Goal: Task Accomplishment & Management: Use online tool/utility

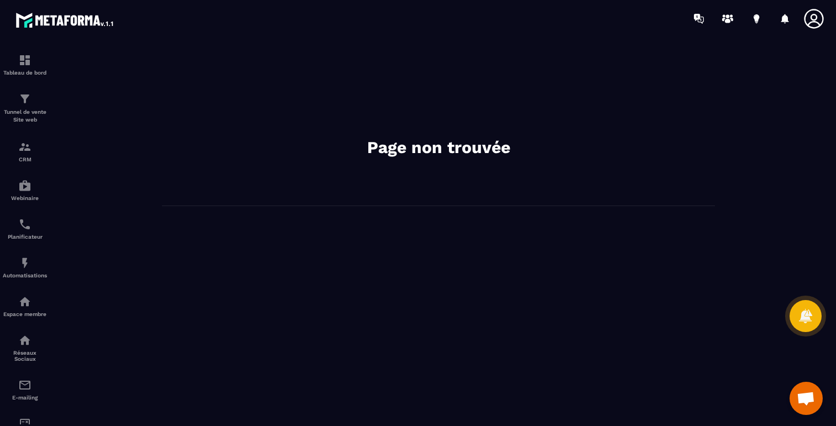
scroll to position [659, 0]
click at [18, 267] on img at bounding box center [24, 263] width 13 height 13
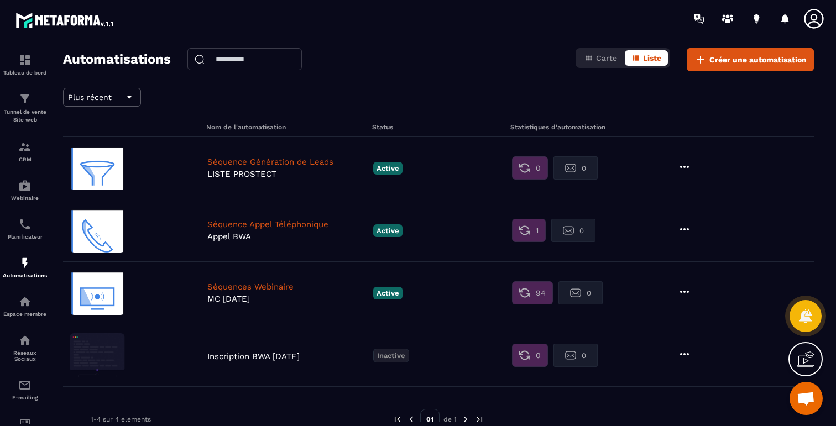
click at [112, 293] on img at bounding box center [97, 293] width 55 height 44
click at [683, 227] on icon at bounding box center [684, 229] width 13 height 13
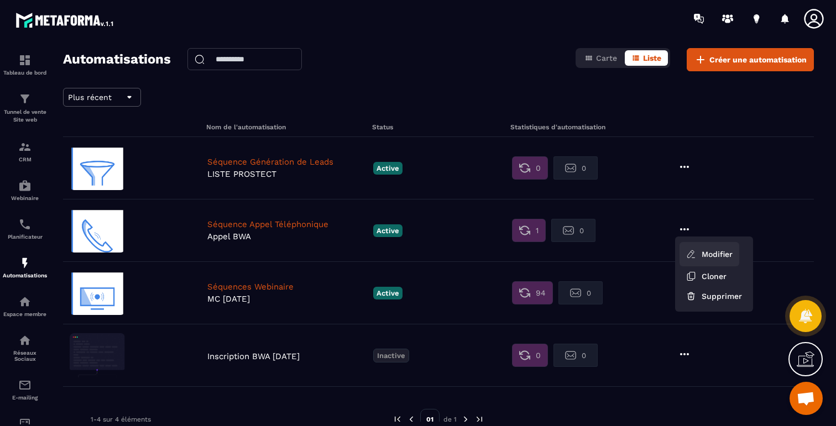
click at [709, 254] on link "Modifier" at bounding box center [710, 254] width 60 height 24
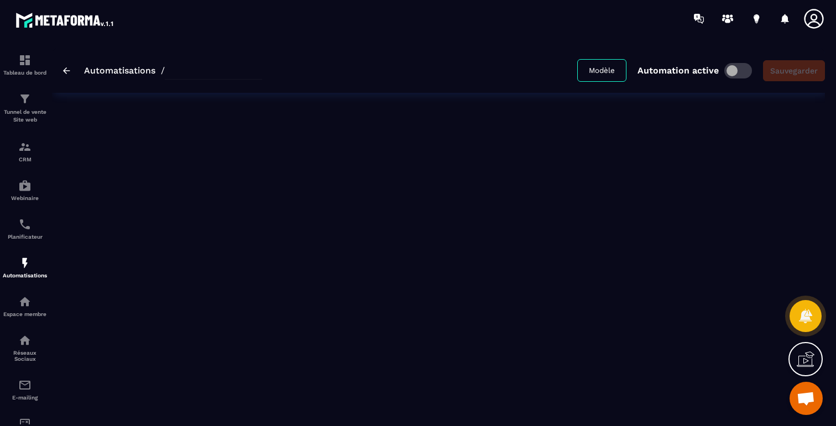
type input "*********"
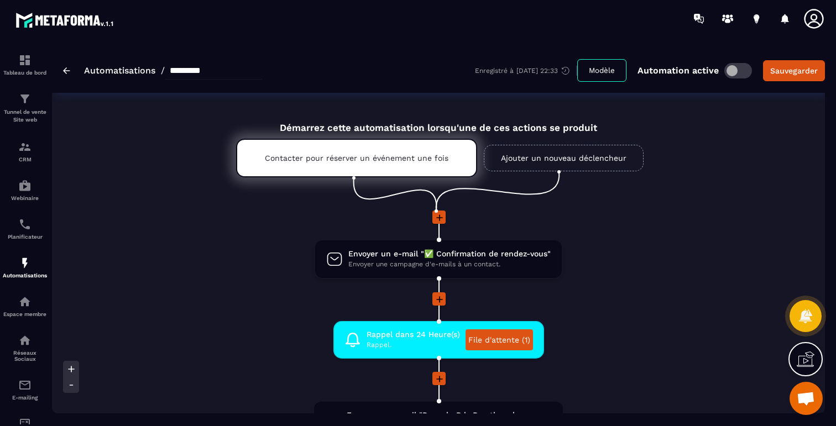
click at [65, 69] on img at bounding box center [66, 70] width 7 height 7
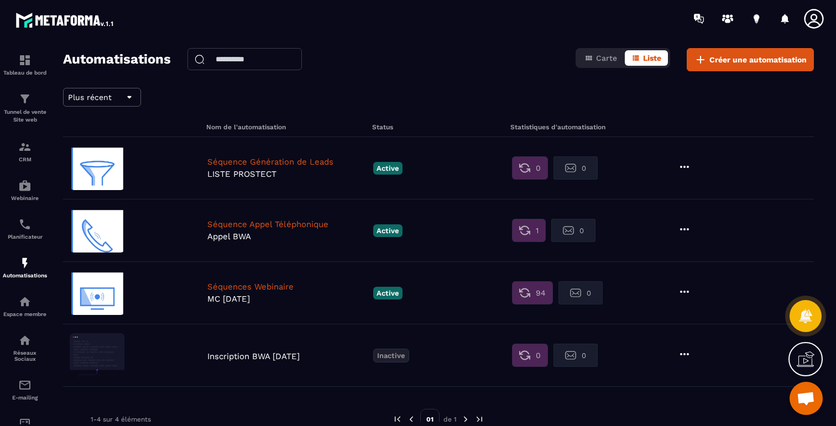
click at [688, 289] on icon at bounding box center [684, 291] width 13 height 13
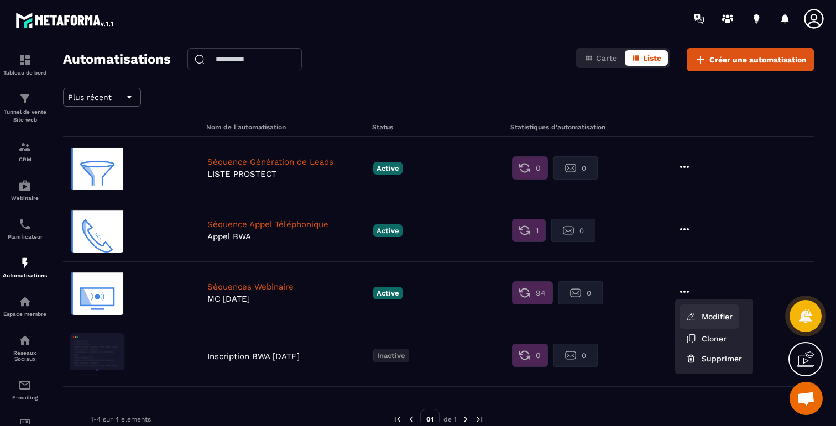
click at [699, 315] on link "Modifier" at bounding box center [710, 317] width 60 height 24
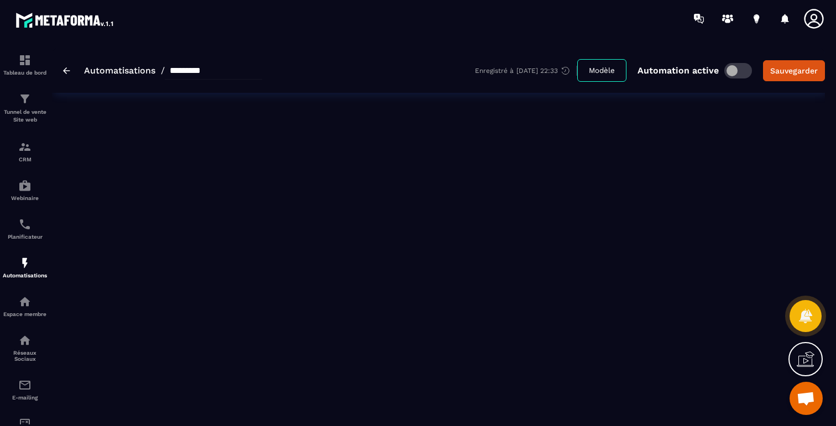
type input "**********"
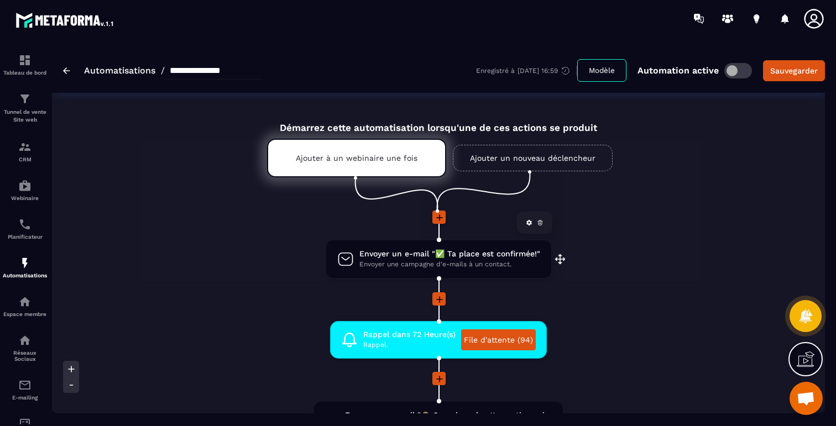
click at [490, 266] on span "Envoyer une campagne d'e-mails à un contact." at bounding box center [450, 264] width 181 height 11
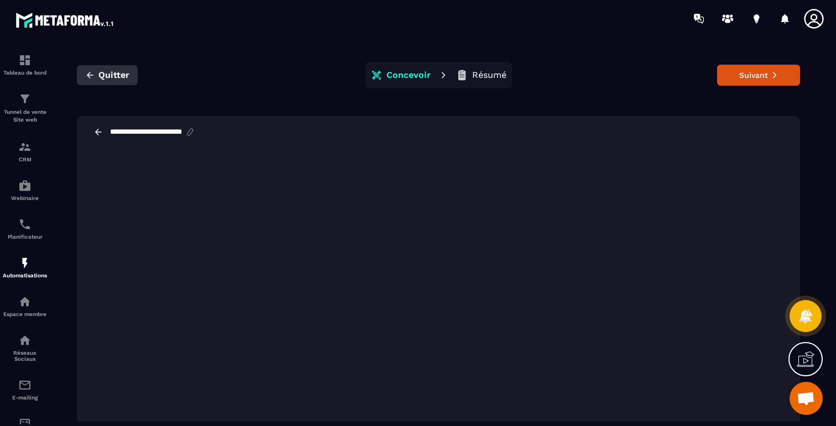
click at [88, 76] on icon "button" at bounding box center [90, 75] width 7 height 6
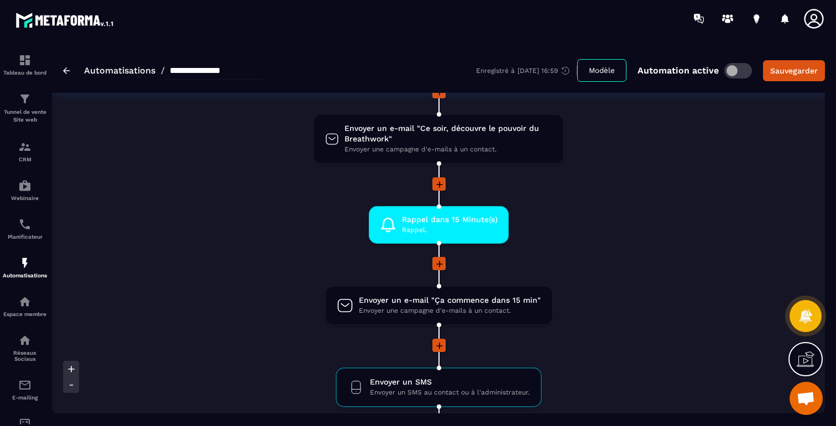
scroll to position [715, 0]
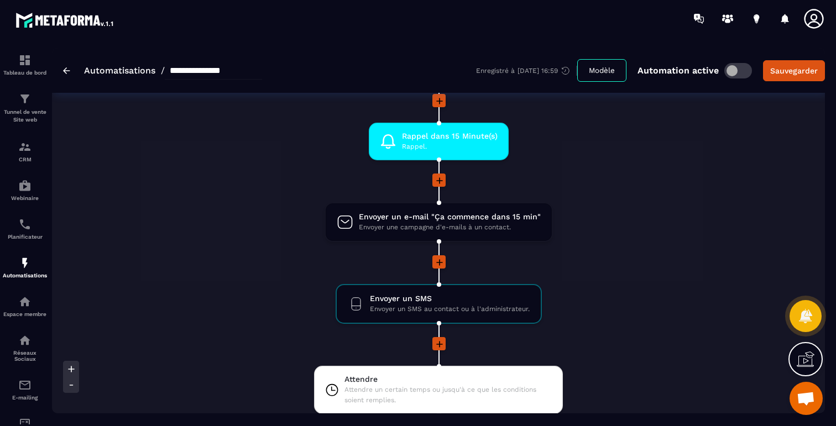
click at [64, 70] on img at bounding box center [66, 70] width 7 height 7
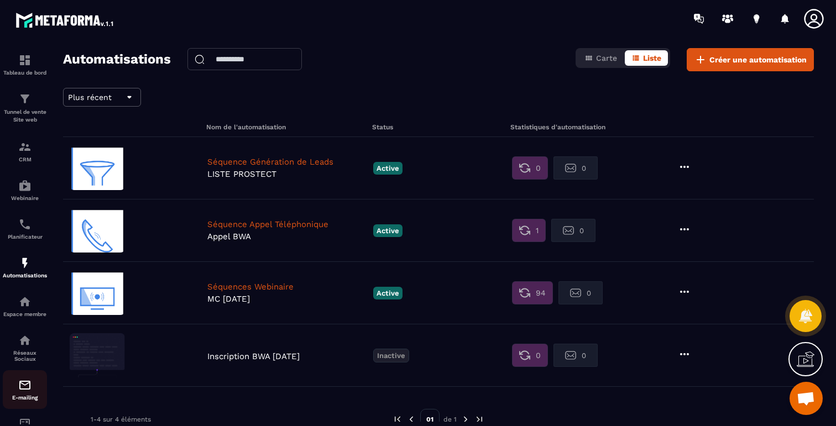
click at [20, 392] on img at bounding box center [24, 385] width 13 height 13
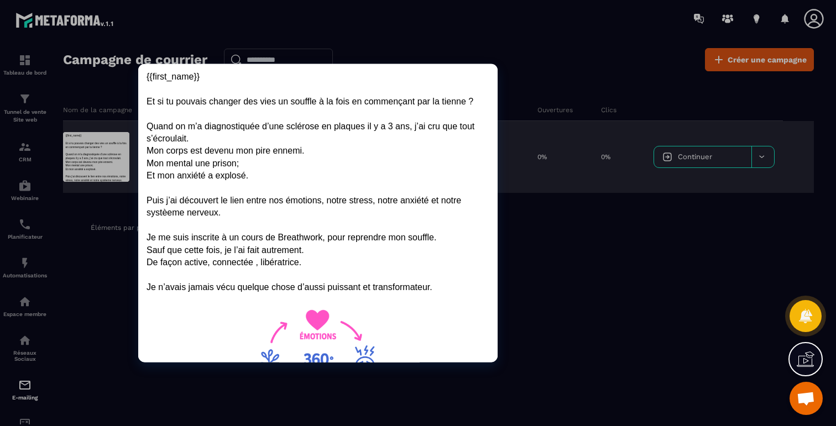
click at [83, 164] on div at bounding box center [96, 157] width 66 height 50
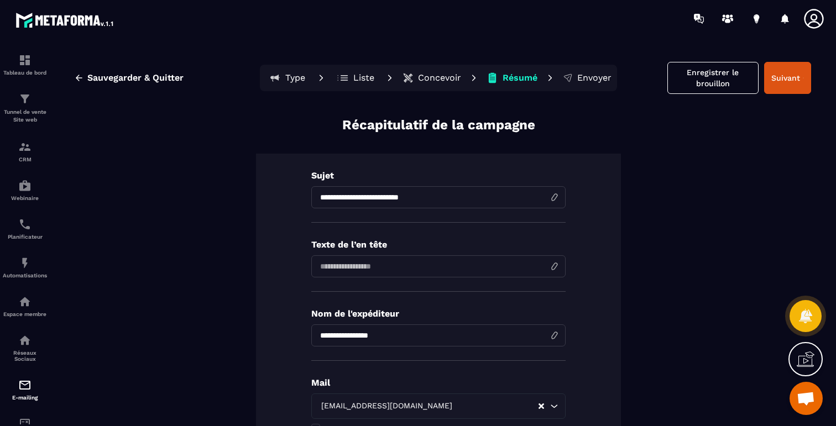
click at [449, 76] on p "Concevoir" at bounding box center [439, 77] width 43 height 11
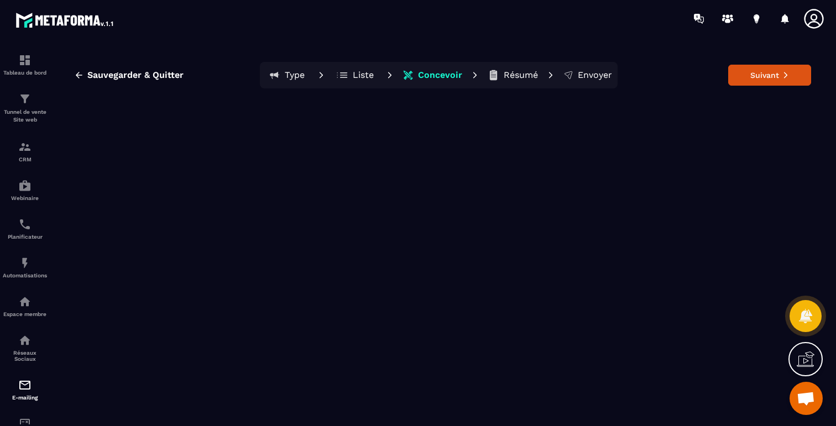
click at [435, 79] on p "Concevoir" at bounding box center [440, 75] width 44 height 11
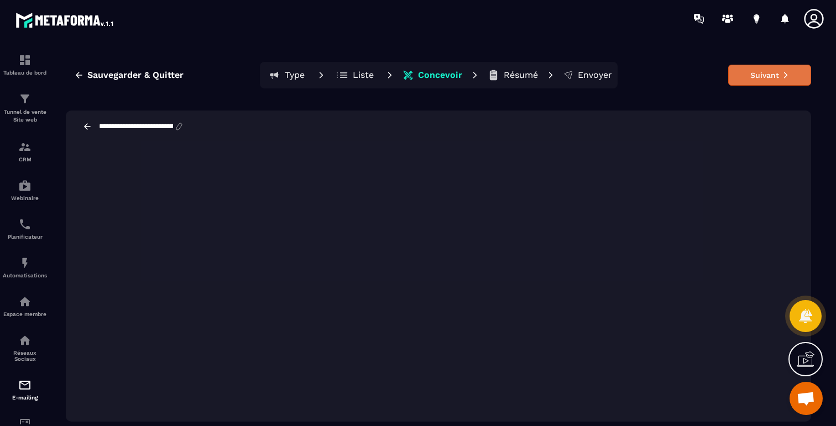
click at [763, 76] on button "Suivant" at bounding box center [770, 75] width 83 height 21
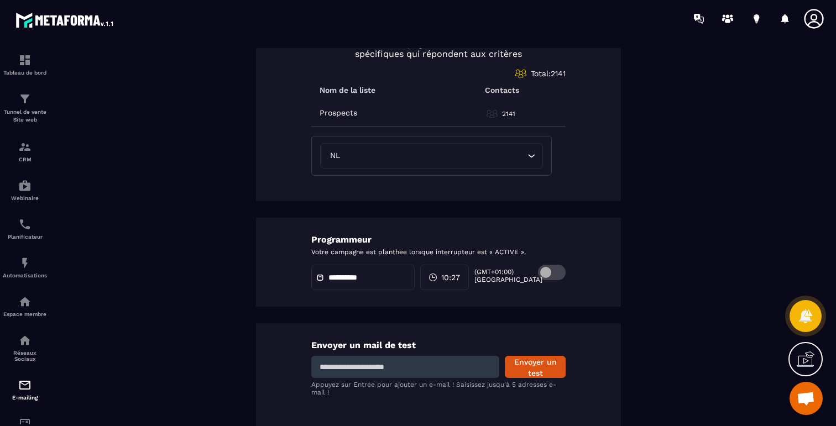
scroll to position [567, 0]
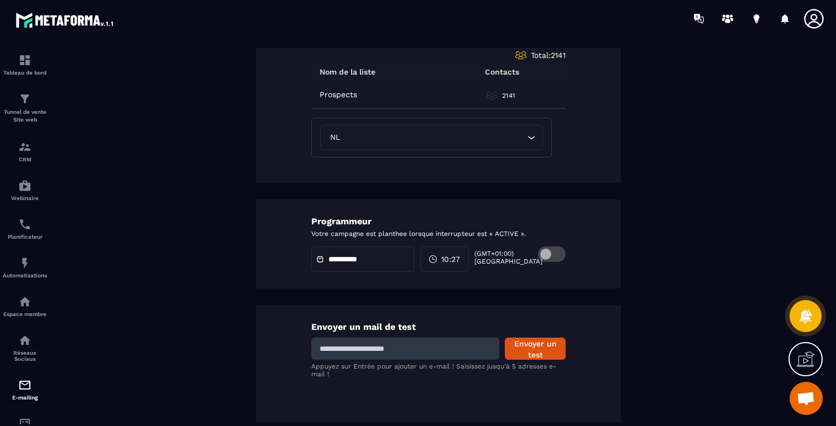
click at [421, 348] on input at bounding box center [405, 349] width 188 height 22
type input "**********"
click at [547, 351] on button "Envoyer un test" at bounding box center [535, 349] width 61 height 22
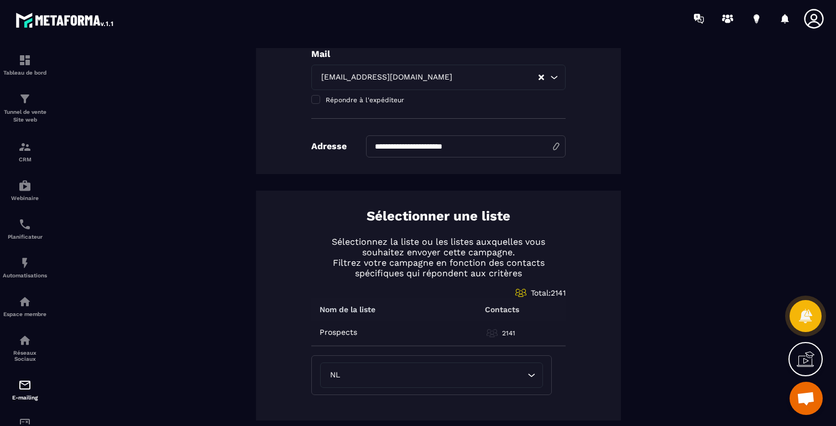
scroll to position [0, 0]
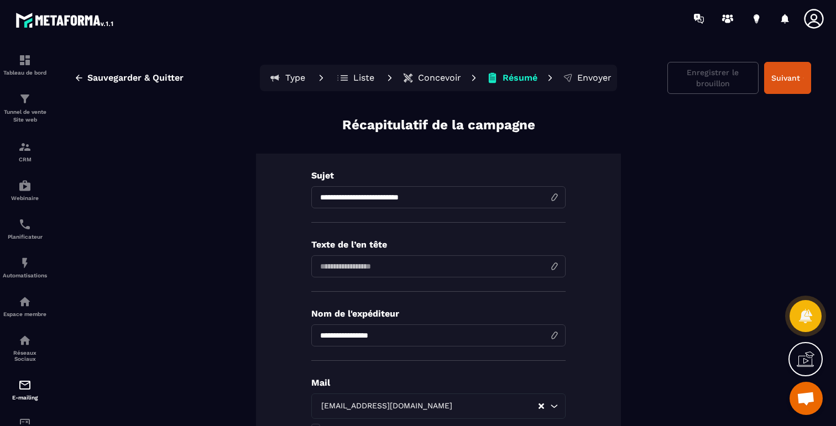
click at [704, 79] on div "Enregistrer le brouillon Suivant" at bounding box center [740, 78] width 144 height 32
click at [116, 77] on span "Sauvegarder & Quitter" at bounding box center [135, 77] width 96 height 11
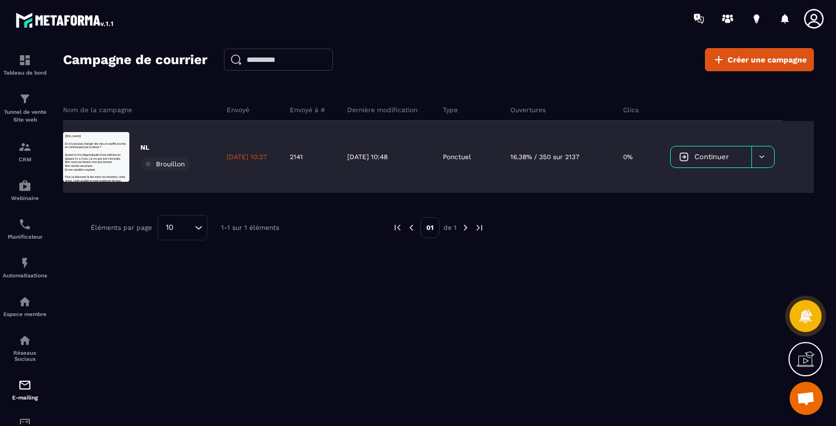
click at [760, 159] on icon at bounding box center [762, 157] width 8 height 8
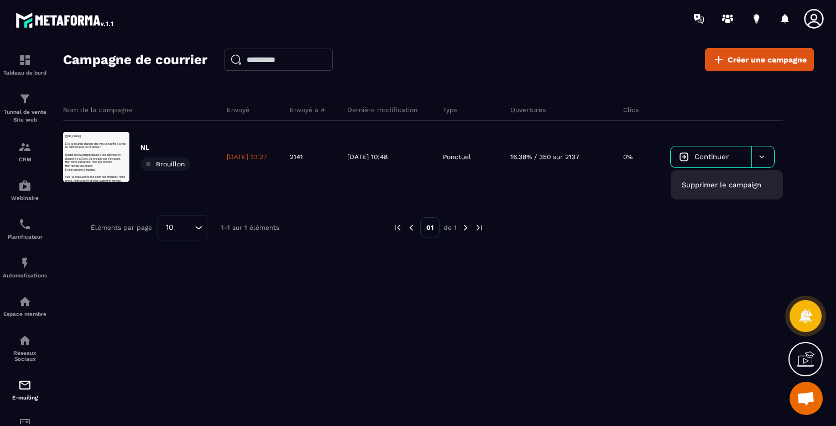
click at [593, 333] on div "Nom de la campagne Envoyé Envoyé à # Dernière modification Type Ouvertures Clic…" at bounding box center [438, 211] width 751 height 247
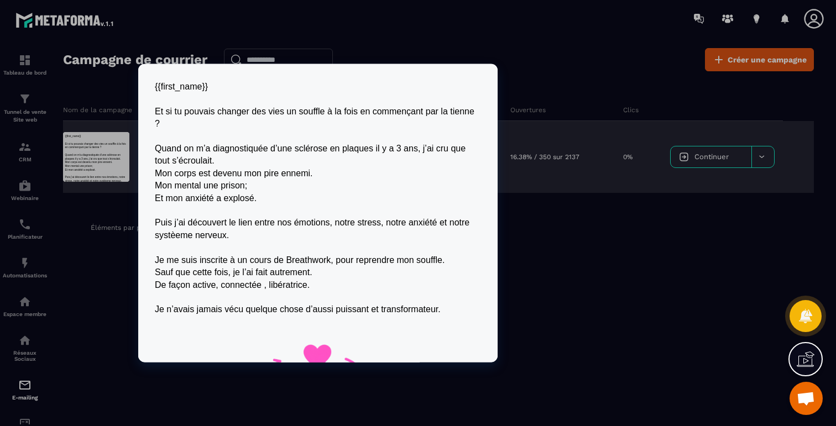
click at [100, 157] on div at bounding box center [96, 157] width 66 height 50
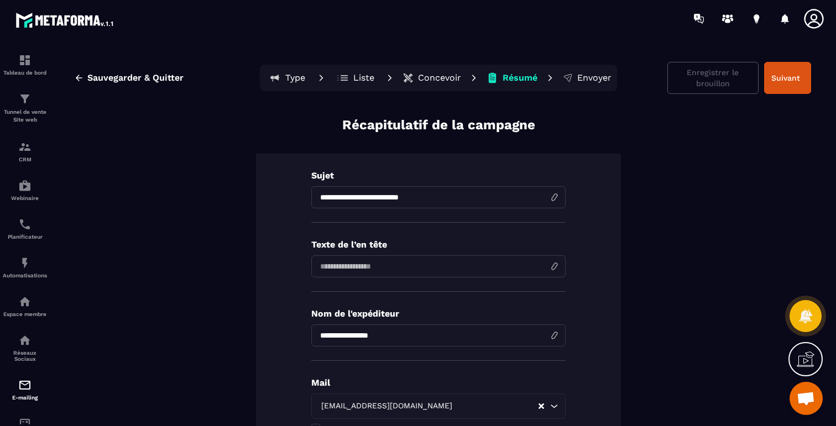
click at [603, 76] on p "Envoyer" at bounding box center [595, 77] width 34 height 11
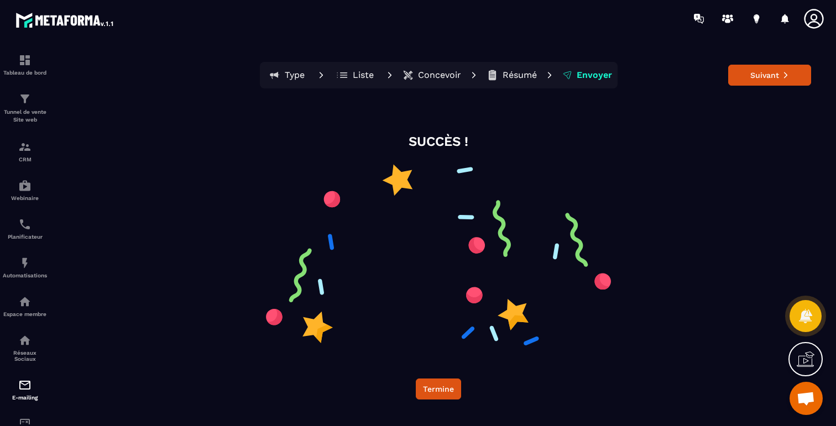
click at [527, 72] on p "Résumé" at bounding box center [520, 75] width 34 height 11
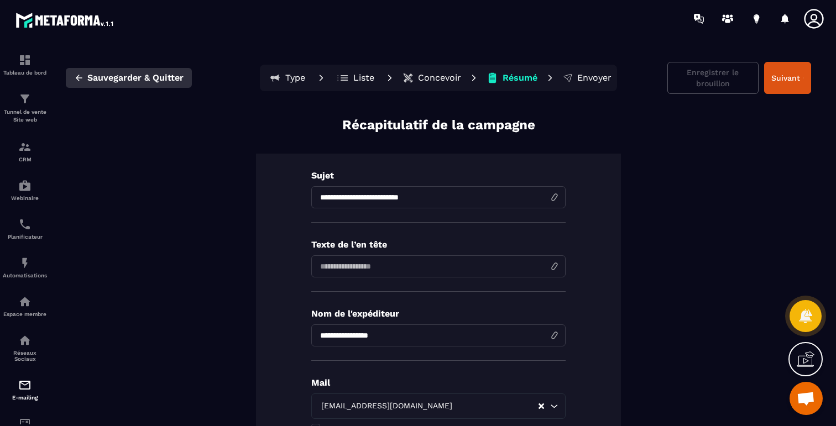
click at [115, 77] on span "Sauvegarder & Quitter" at bounding box center [135, 77] width 96 height 11
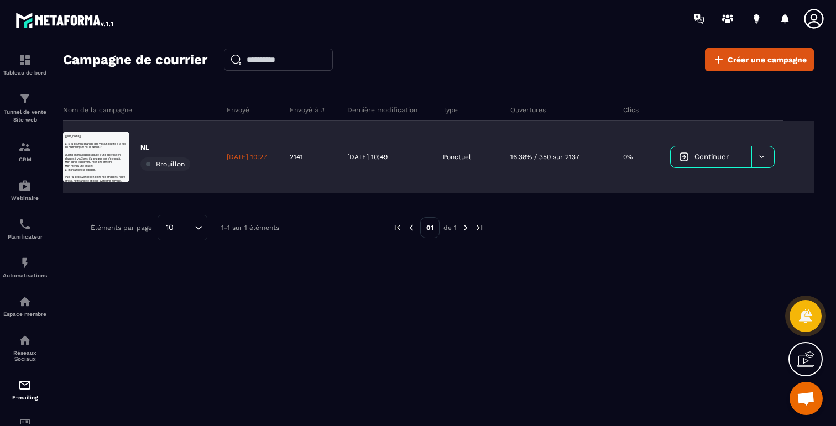
click at [771, 156] on div at bounding box center [763, 157] width 23 height 21
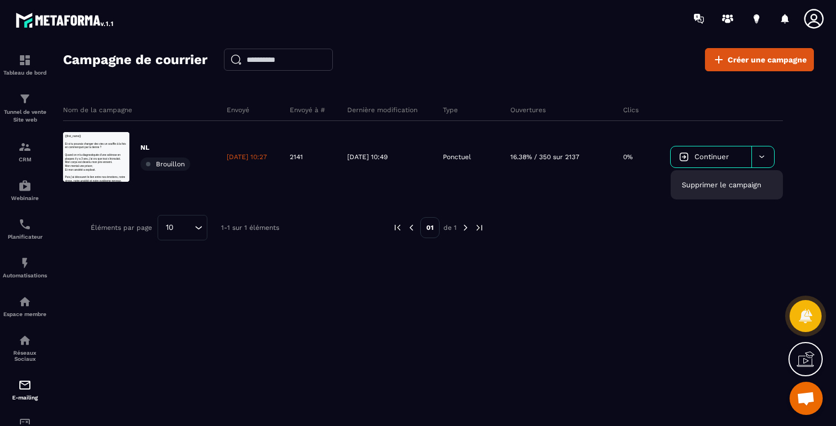
click at [701, 252] on div "Nom de la campagne Envoyé Envoyé à # Dernière modification Type Ouvertures Clic…" at bounding box center [438, 198] width 751 height 221
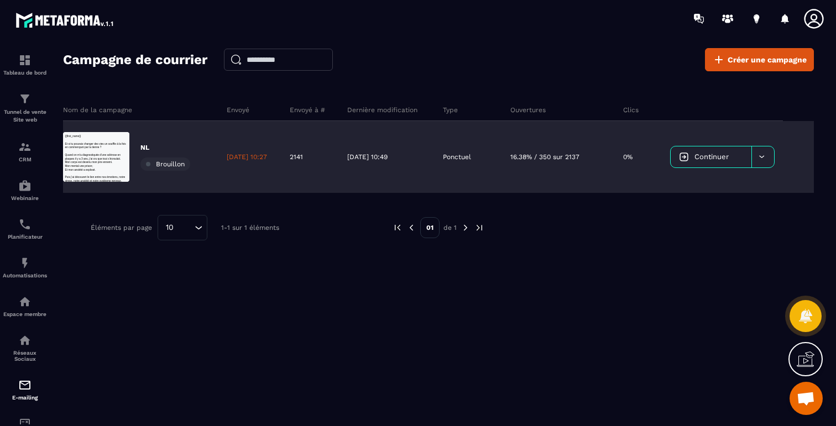
click at [762, 157] on icon at bounding box center [762, 157] width 8 height 8
click at [711, 157] on span "Continuer" at bounding box center [712, 157] width 34 height 8
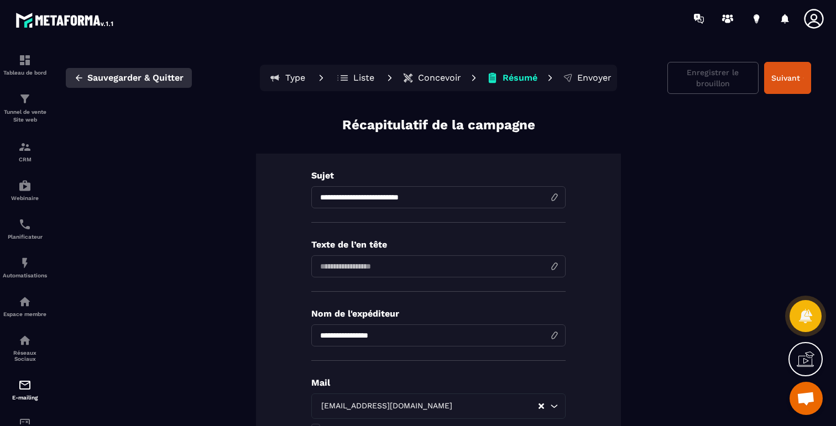
click at [78, 79] on icon "button" at bounding box center [79, 78] width 10 height 10
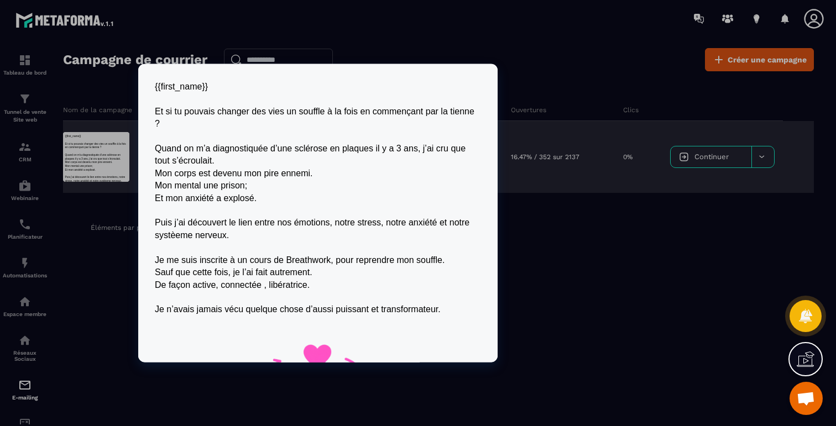
click at [90, 156] on div at bounding box center [96, 157] width 66 height 50
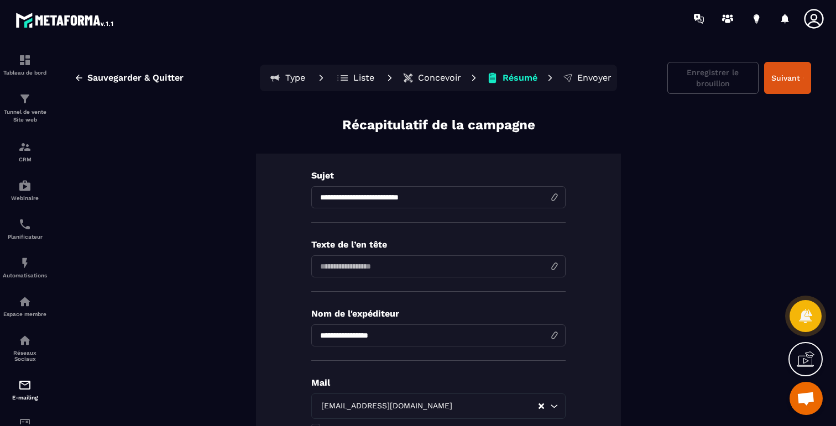
click at [439, 75] on p "Concevoir" at bounding box center [439, 77] width 43 height 11
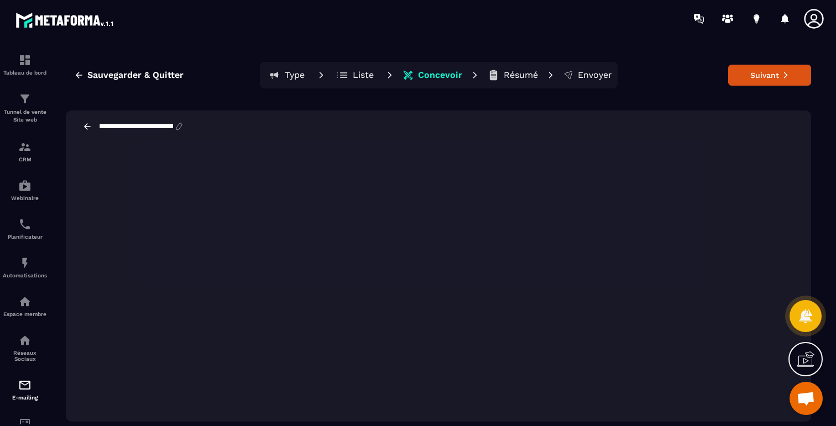
click at [142, 131] on div "**********" at bounding box center [141, 127] width 86 height 10
click at [184, 127] on icon at bounding box center [179, 127] width 10 height 10
click at [158, 127] on input "**********" at bounding box center [136, 126] width 76 height 9
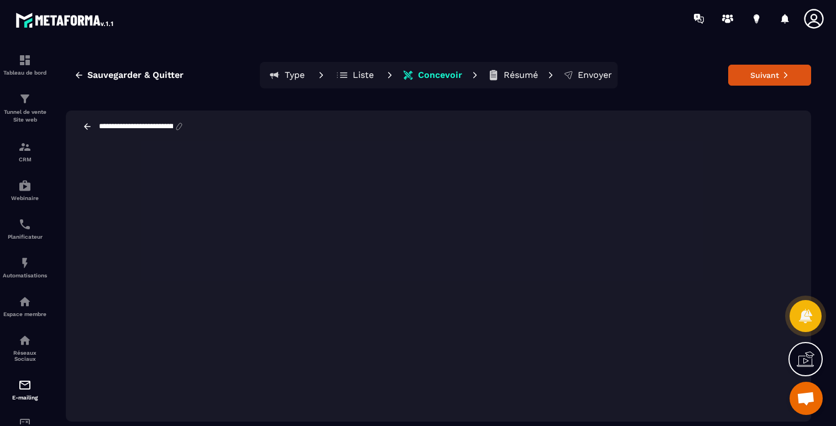
click at [158, 127] on input "**********" at bounding box center [136, 126] width 76 height 9
type input "**********"
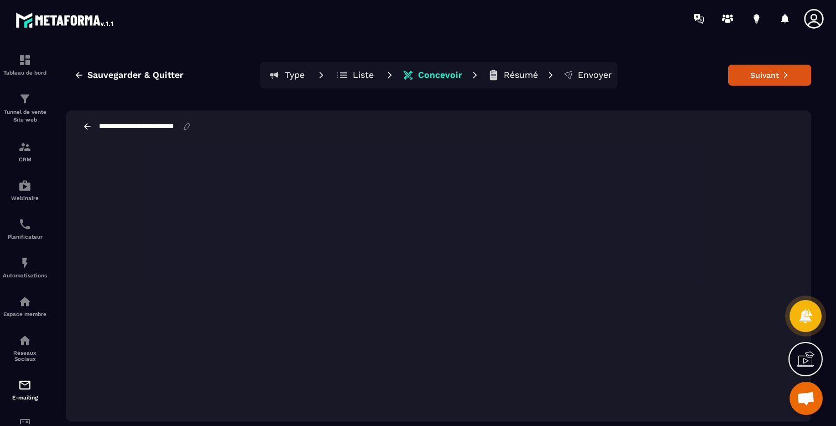
click at [290, 125] on div "**********" at bounding box center [439, 127] width 746 height 32
click at [747, 75] on button "Suivant" at bounding box center [770, 75] width 83 height 21
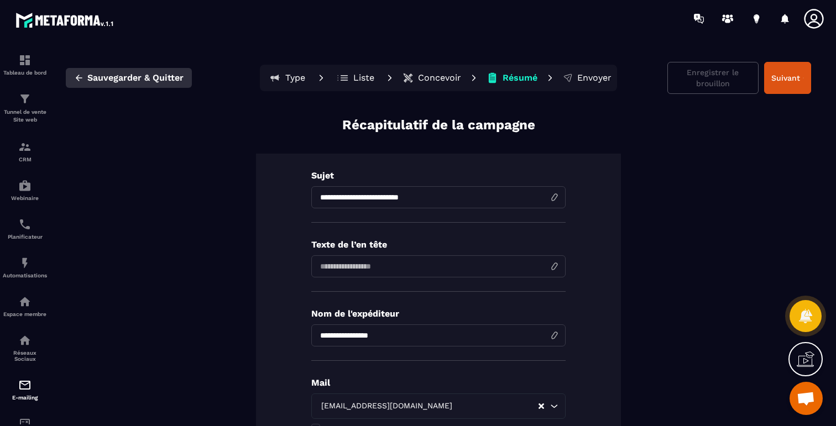
click at [82, 81] on icon "button" at bounding box center [79, 78] width 10 height 10
click at [96, 79] on span "Sauvegarder & Quitter" at bounding box center [135, 77] width 96 height 11
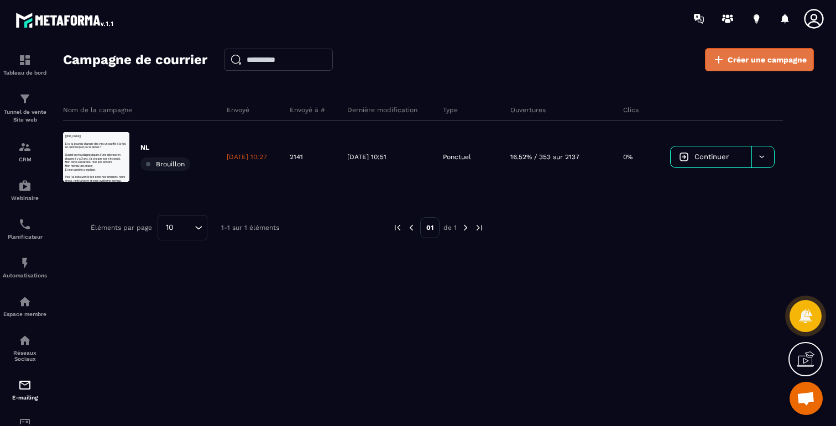
click at [721, 65] on icon at bounding box center [718, 59] width 13 height 13
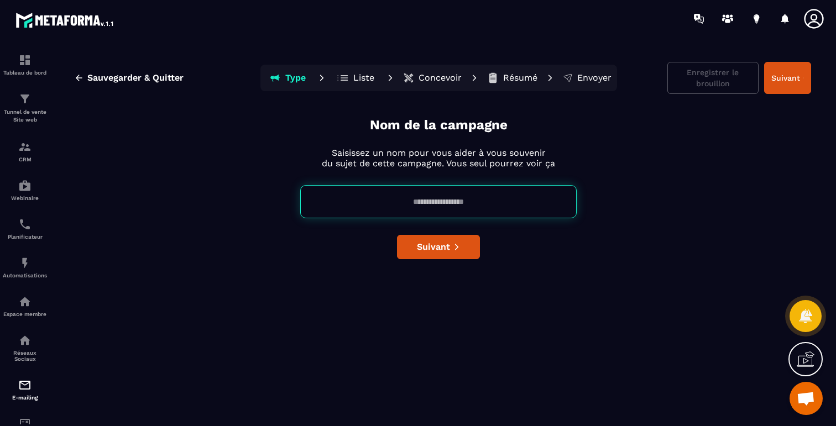
click at [416, 199] on input at bounding box center [438, 201] width 277 height 33
type input "***"
click at [417, 250] on button "Suivant" at bounding box center [438, 247] width 83 height 24
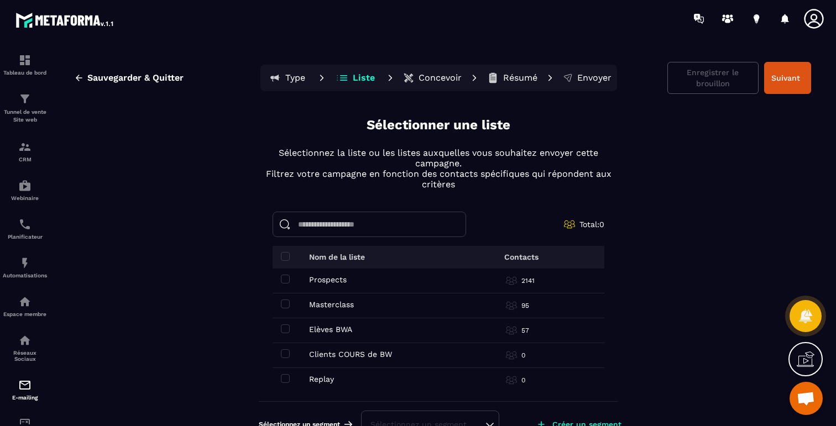
click at [280, 270] on td "Prospects Prospects" at bounding box center [364, 281] width 183 height 25
click at [283, 278] on span at bounding box center [285, 279] width 9 height 9
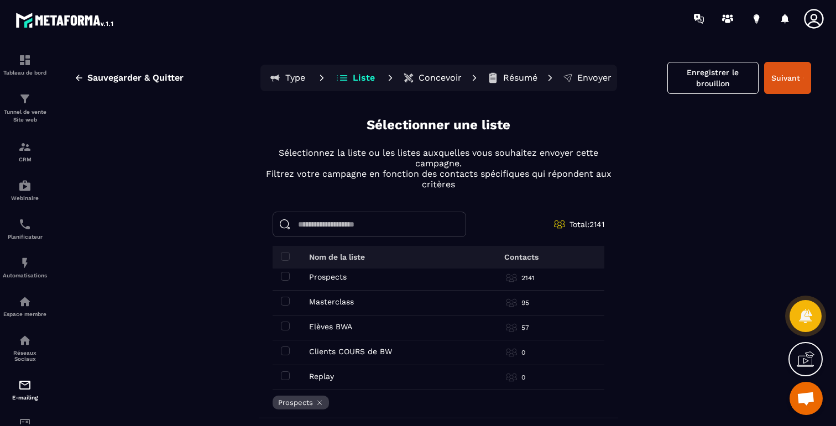
scroll to position [41, 0]
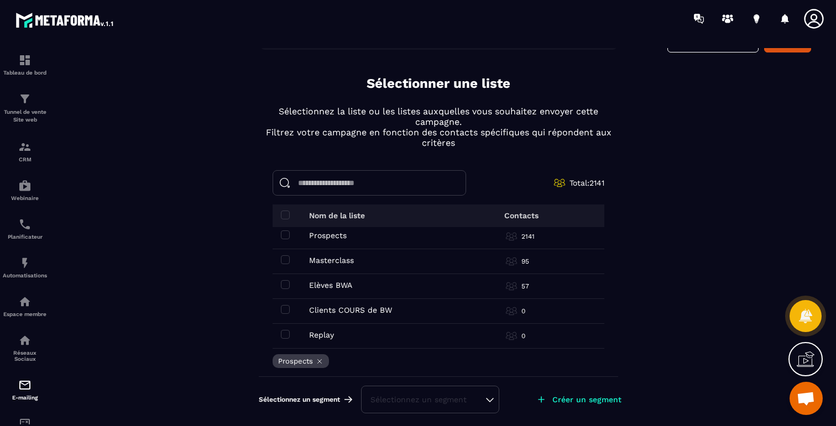
click at [483, 396] on div "Sélectionnez un segment" at bounding box center [430, 399] width 119 height 11
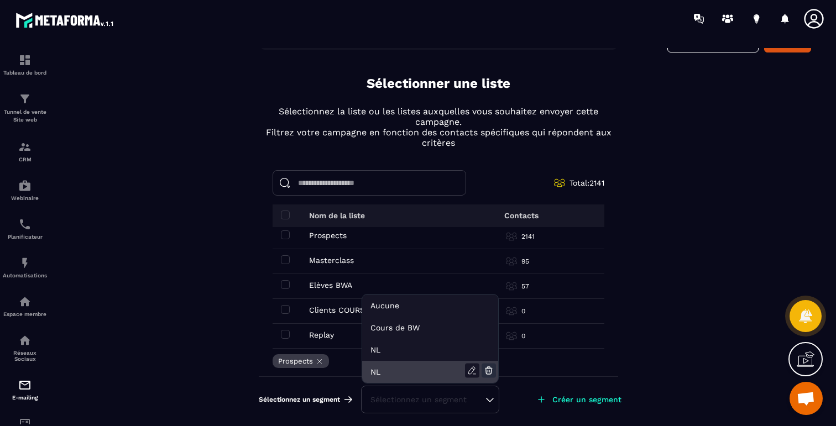
click at [492, 372] on icon at bounding box center [489, 372] width 6 height 4
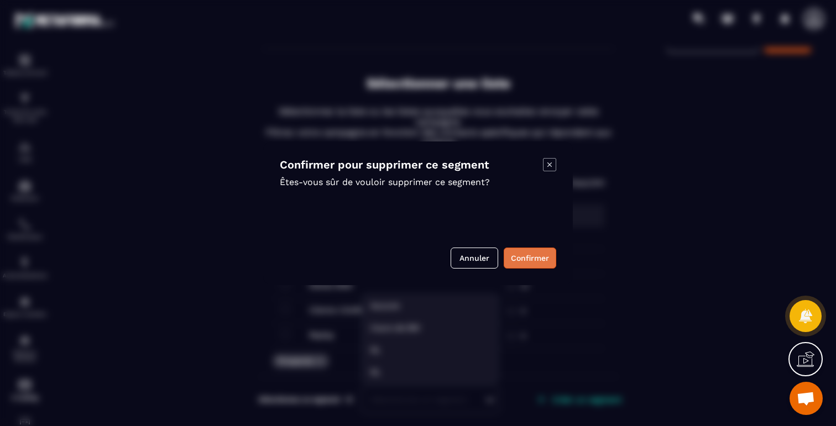
click at [535, 251] on button "Confirmer" at bounding box center [530, 258] width 53 height 21
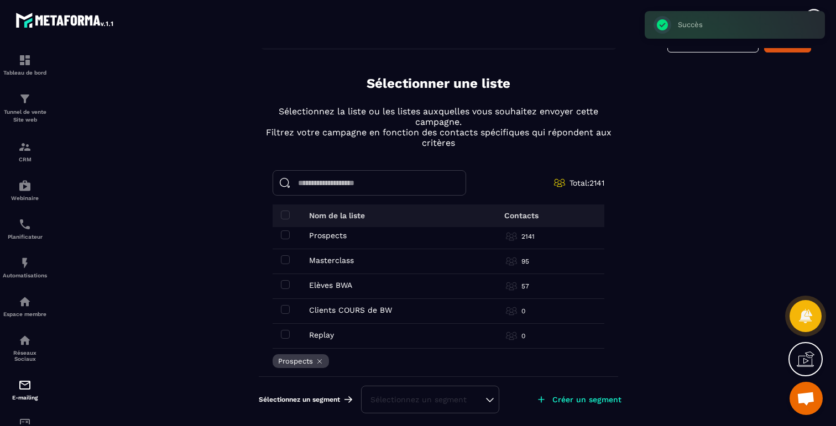
click at [493, 400] on div "Sélectionnez un segment" at bounding box center [430, 400] width 138 height 28
click at [492, 400] on div "Sélectionnez un segment" at bounding box center [430, 400] width 138 height 28
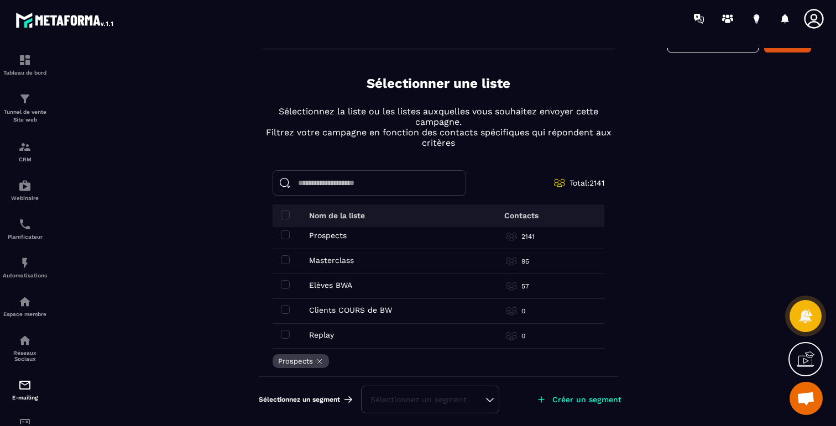
click at [493, 400] on div "Sélectionnez un segment" at bounding box center [430, 400] width 138 height 28
click at [441, 400] on div "Sélectionnez un segment" at bounding box center [430, 399] width 119 height 11
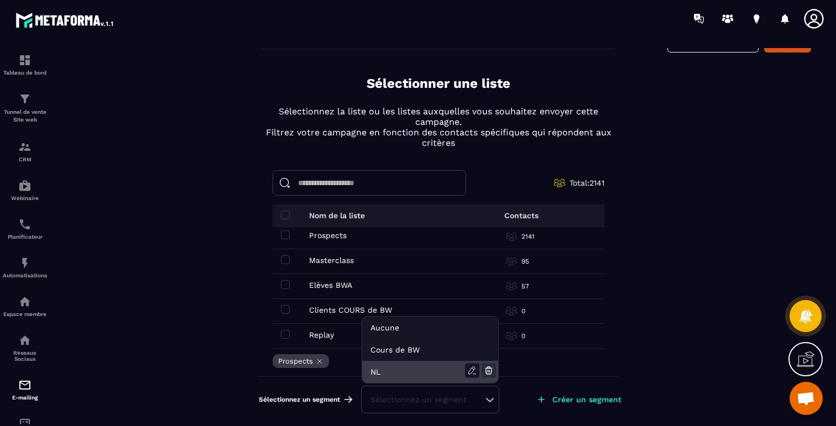
click at [492, 371] on icon at bounding box center [489, 371] width 14 height 14
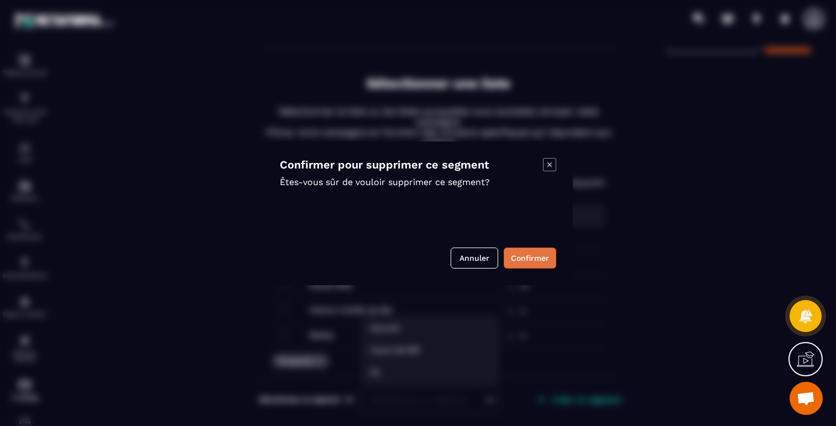
click at [526, 255] on button "Confirmer" at bounding box center [530, 258] width 53 height 21
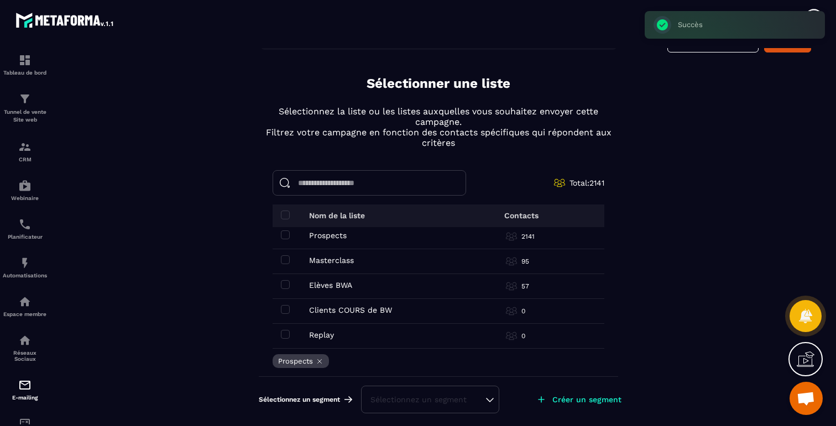
click at [558, 392] on div "Créer un segment" at bounding box center [578, 400] width 103 height 24
click at [542, 399] on icon at bounding box center [541, 400] width 7 height 7
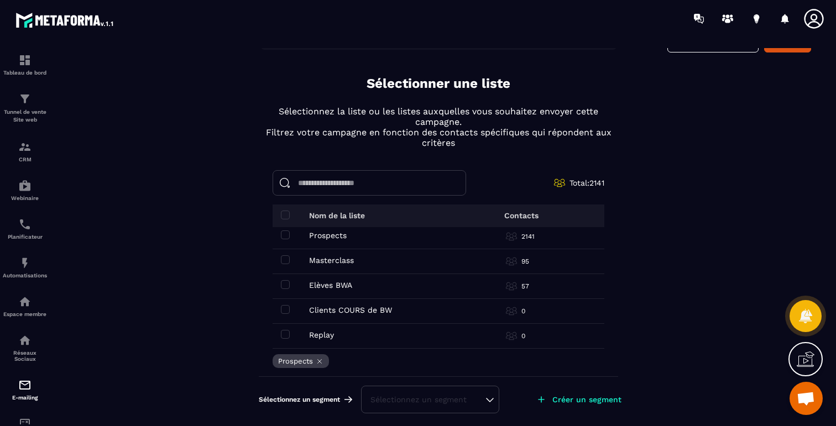
click at [608, 397] on p "Créer un segment" at bounding box center [587, 400] width 69 height 9
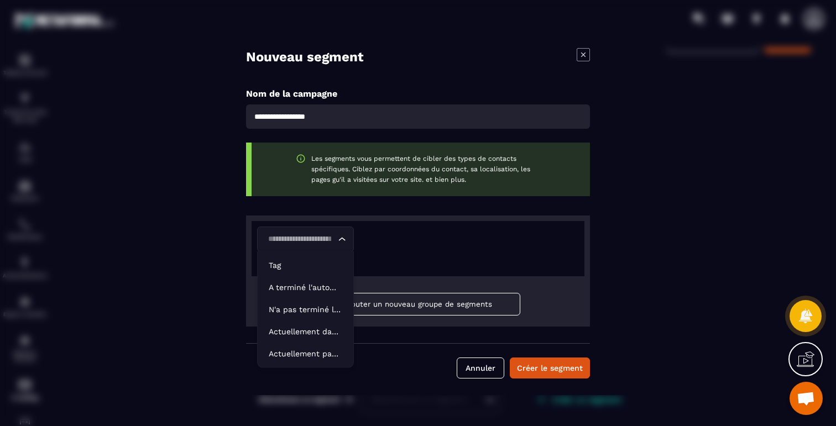
click at [339, 236] on icon "Search for option" at bounding box center [342, 239] width 11 height 11
click at [278, 263] on p "Tag" at bounding box center [306, 265] width 74 height 11
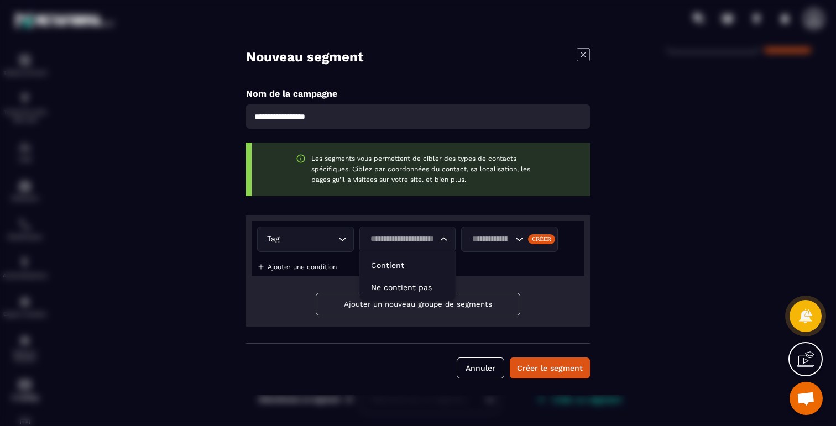
click at [425, 236] on input "Search for option" at bounding box center [402, 239] width 71 height 12
click at [402, 264] on p "Contient" at bounding box center [408, 265] width 74 height 11
click at [513, 242] on div "Search for option" at bounding box center [490, 239] width 46 height 12
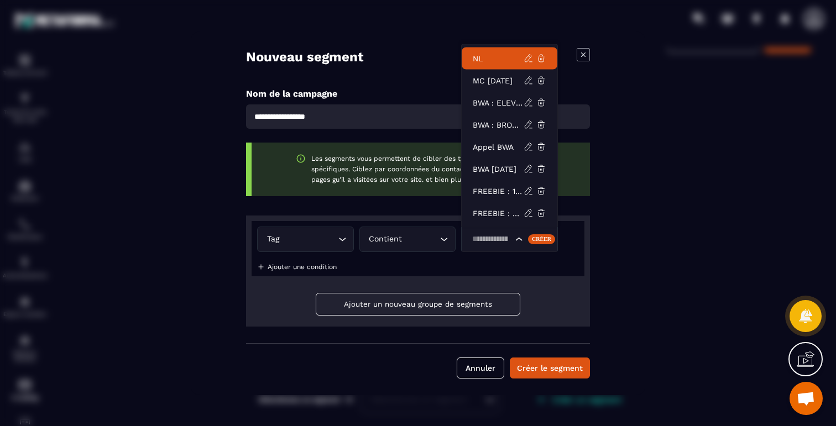
click at [490, 59] on p "NL" at bounding box center [498, 58] width 51 height 11
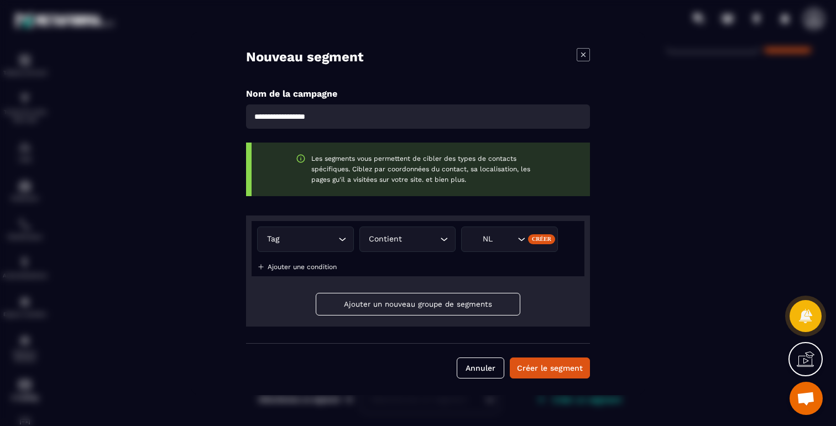
click at [309, 271] on div "Tag Loading... Contient Loading... NL Créer Ajouter une condition" at bounding box center [418, 248] width 333 height 55
click at [308, 267] on p "Ajouter une condition" at bounding box center [302, 267] width 69 height 8
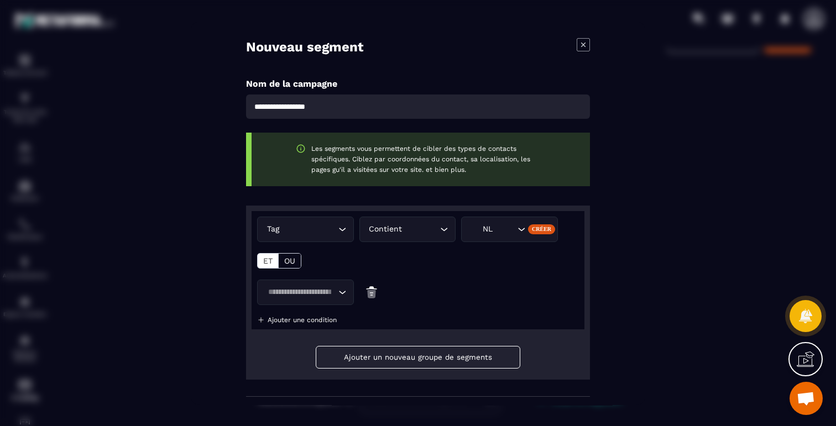
click at [301, 290] on input "Search for option" at bounding box center [299, 293] width 71 height 12
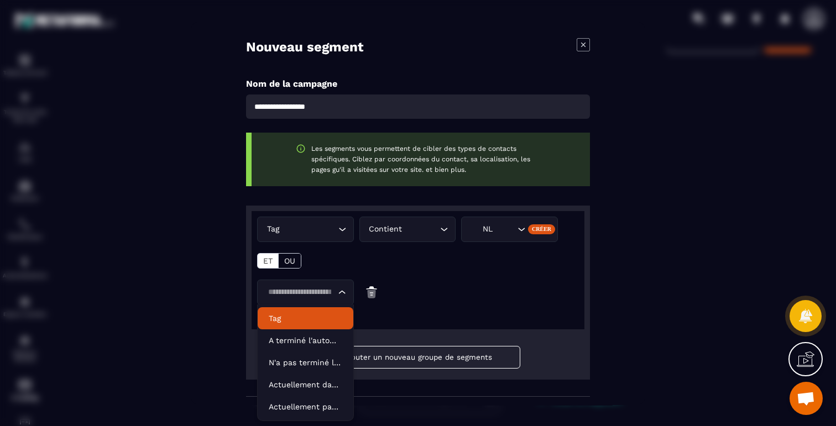
click at [282, 316] on p "Tag" at bounding box center [306, 318] width 74 height 11
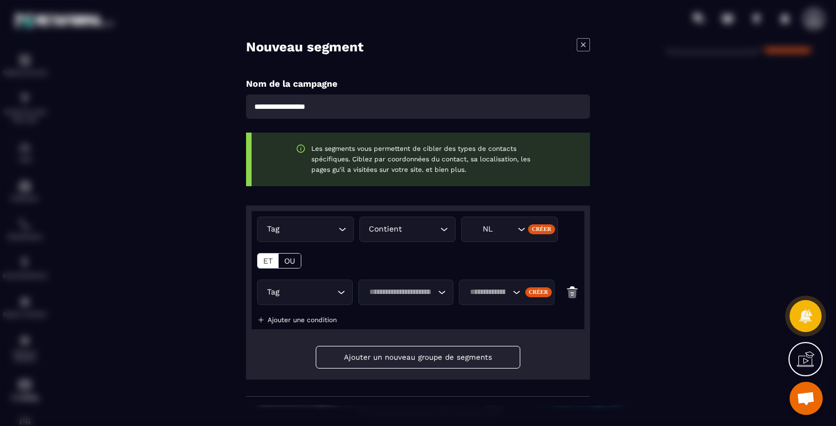
click at [387, 288] on input "Search for option" at bounding box center [401, 293] width 70 height 12
click at [395, 346] on p "Ne contient pas" at bounding box center [406, 340] width 72 height 11
click at [488, 303] on div "Search for option" at bounding box center [507, 292] width 95 height 25
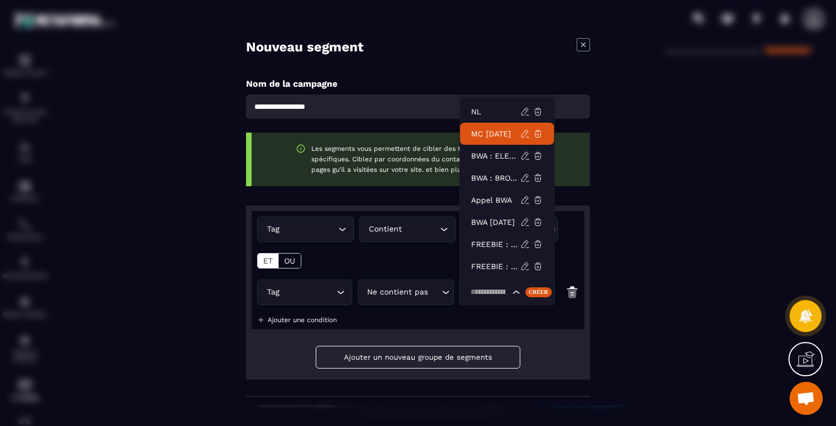
click at [492, 127] on li "MC 22 SEPT 2025" at bounding box center [507, 134] width 94 height 22
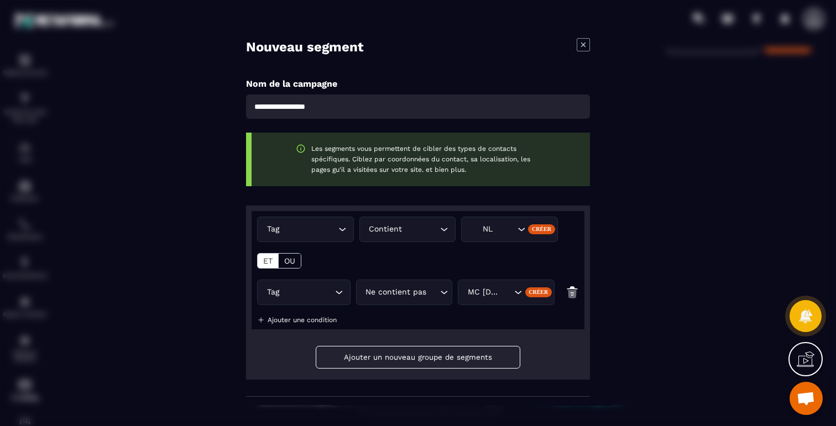
scroll to position [44, 0]
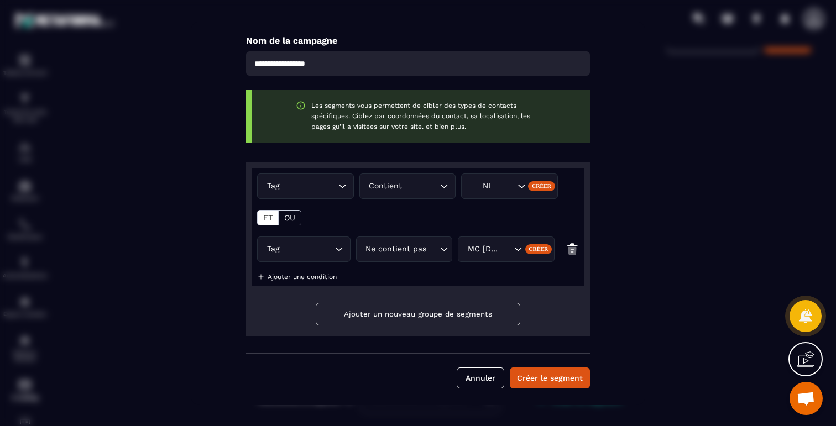
click at [478, 311] on button "Ajouter un nouveau groupe de segments" at bounding box center [418, 314] width 205 height 23
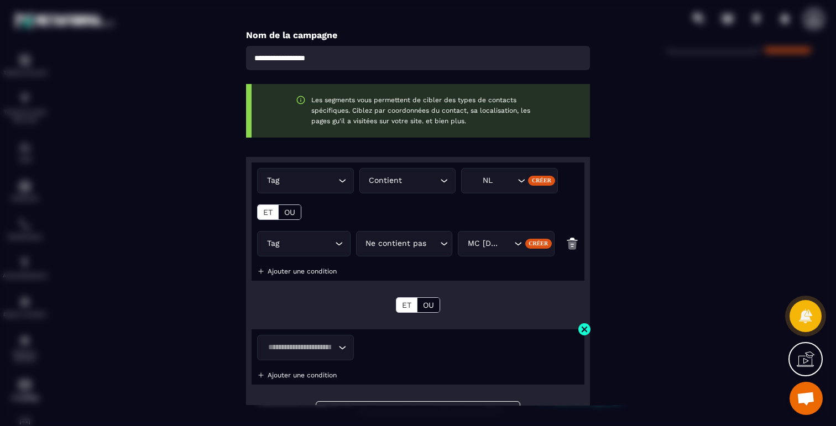
click at [590, 332] on img "Modal window" at bounding box center [585, 329] width 14 height 14
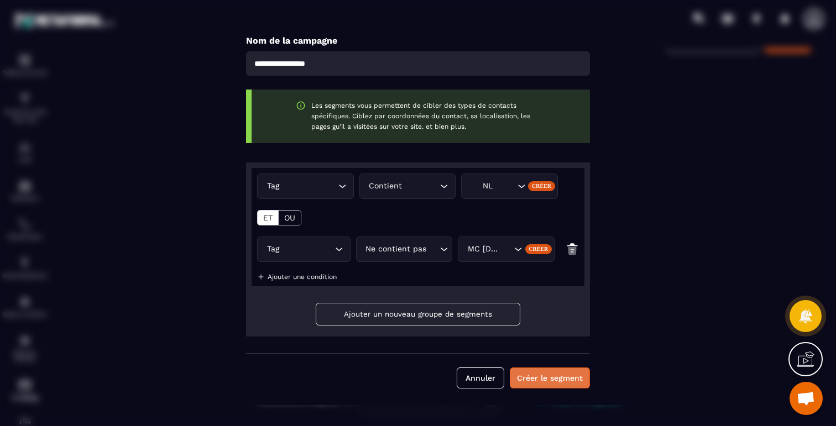
click at [546, 379] on button "Créer le segment" at bounding box center [550, 378] width 80 height 21
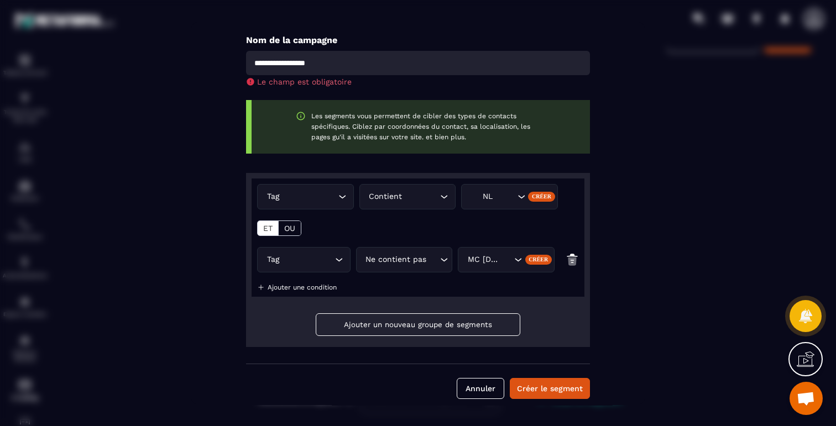
click at [300, 54] on input "Modal window" at bounding box center [418, 63] width 344 height 24
type input "**********"
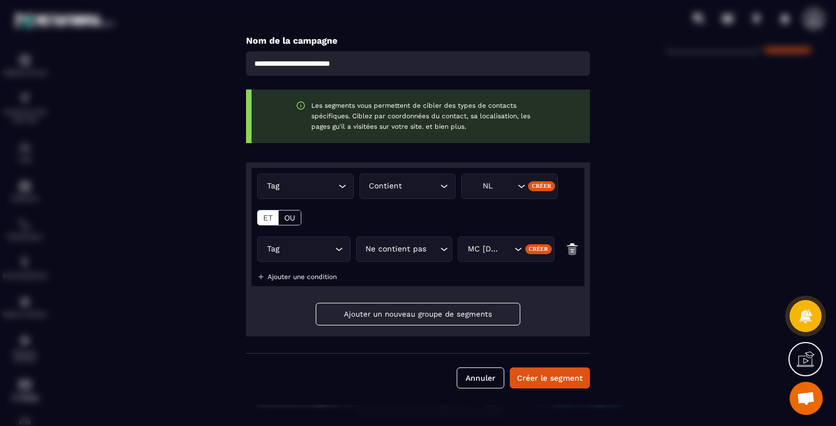
click at [532, 389] on div "**********" at bounding box center [418, 214] width 455 height 384
click at [536, 383] on button "Créer le segment" at bounding box center [550, 378] width 80 height 21
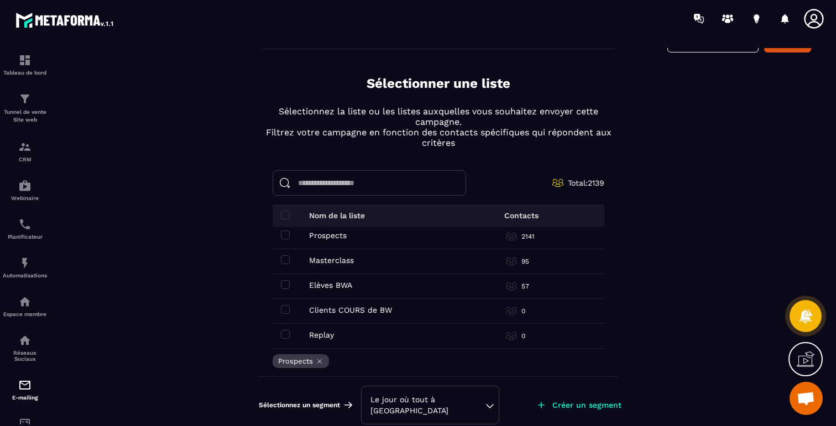
scroll to position [0, 0]
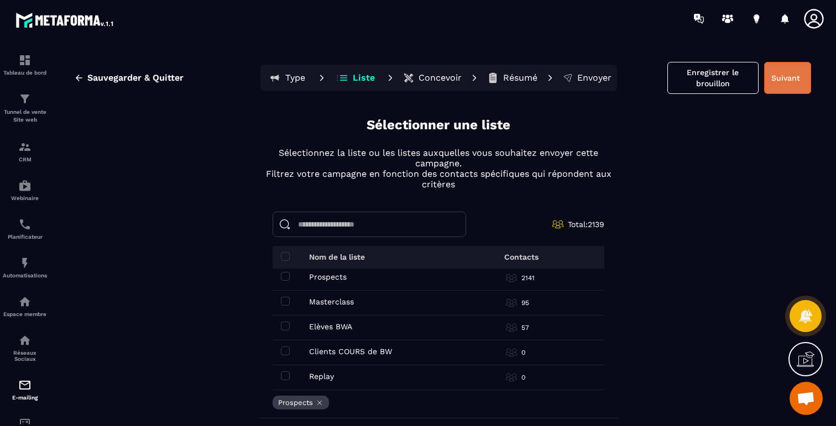
click at [802, 69] on button "Suivant" at bounding box center [787, 78] width 47 height 32
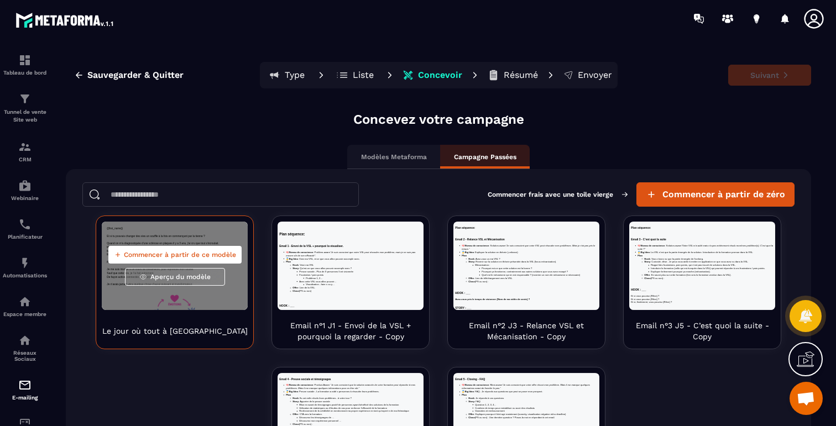
click at [162, 258] on span "Commencer à partir de ce modèle" at bounding box center [180, 255] width 112 height 9
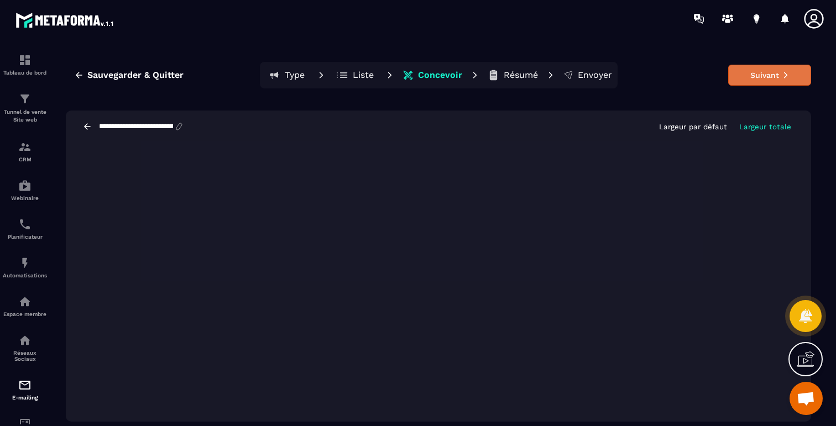
click at [751, 74] on button "Suivant" at bounding box center [770, 75] width 83 height 21
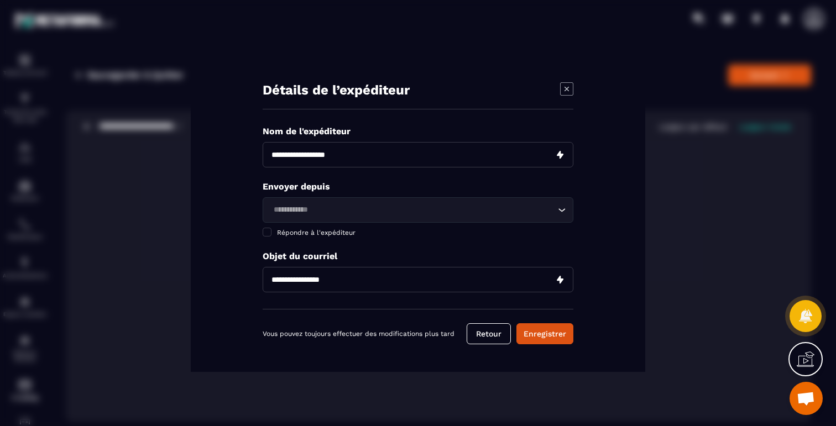
click at [565, 90] on icon "Modal window" at bounding box center [566, 88] width 13 height 13
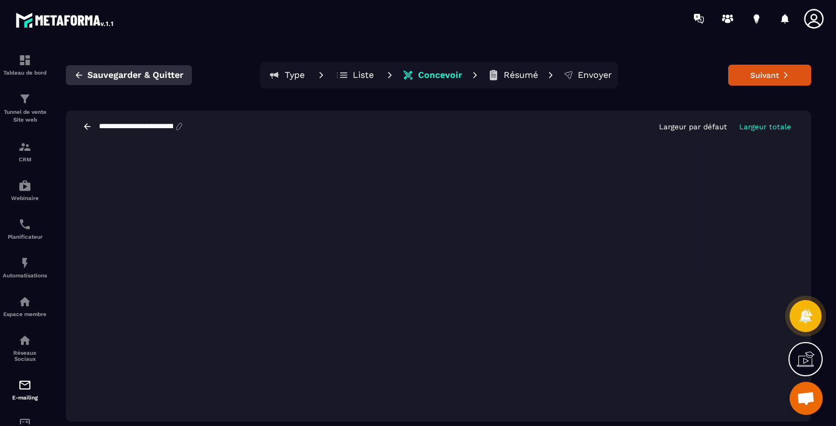
click at [137, 74] on span "Sauvegarder & Quitter" at bounding box center [135, 75] width 96 height 11
